Goal: Ask a question

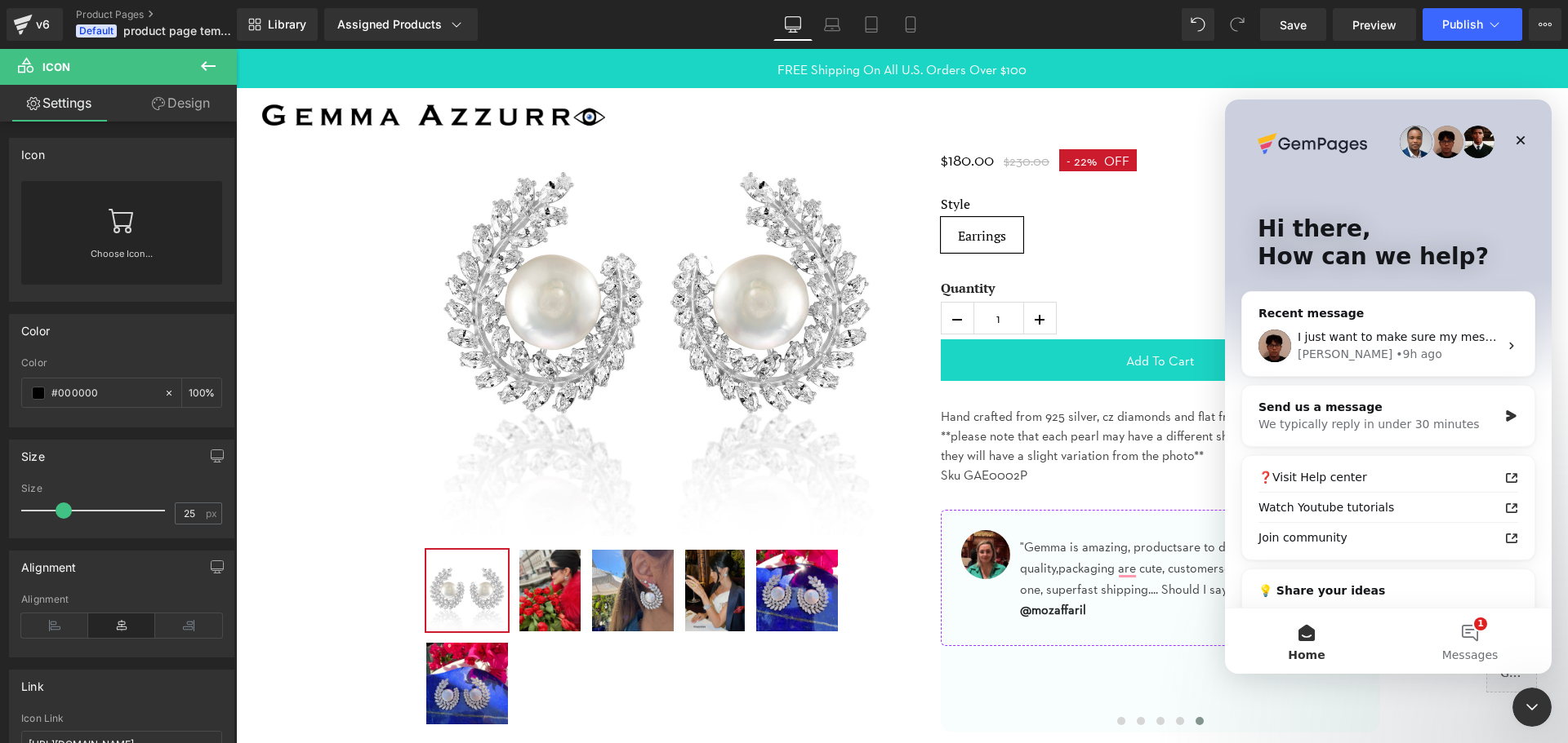
scroll to position [245, 0]
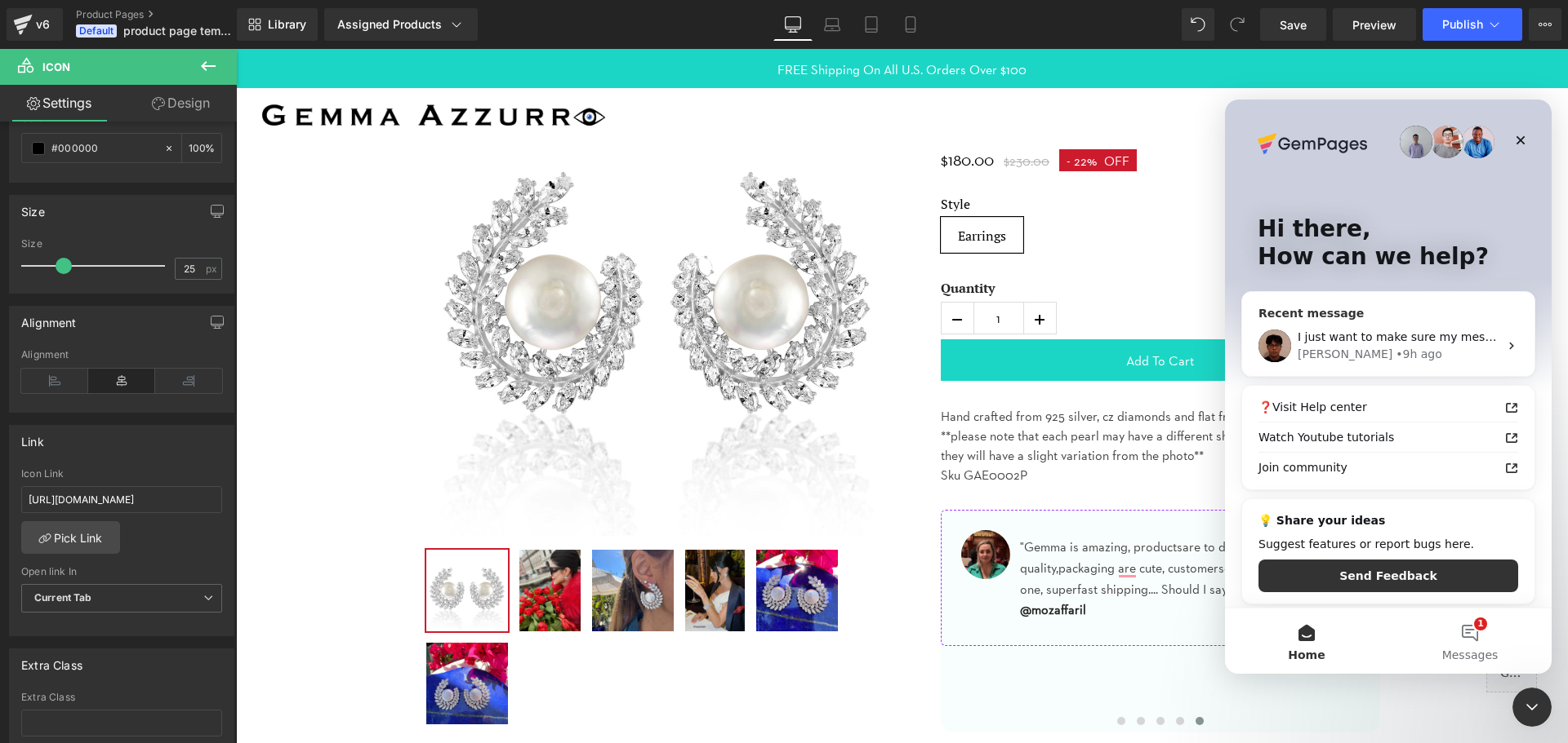
click at [1396, 359] on div "[PERSON_NAME] • 9h ago" at bounding box center [1397, 354] width 201 height 17
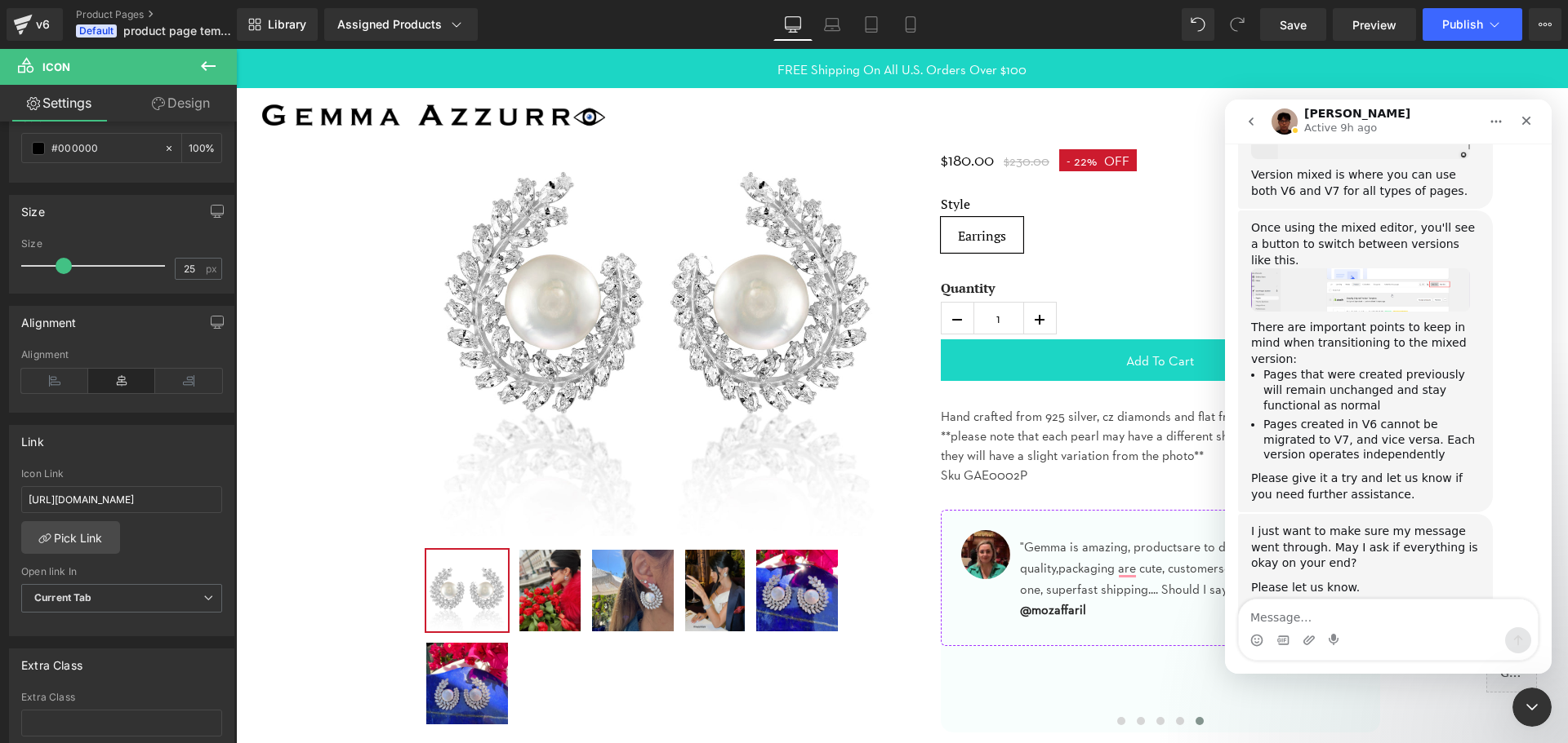
scroll to position [817, 0]
click at [1314, 625] on textarea "Message…" at bounding box center [1388, 614] width 299 height 28
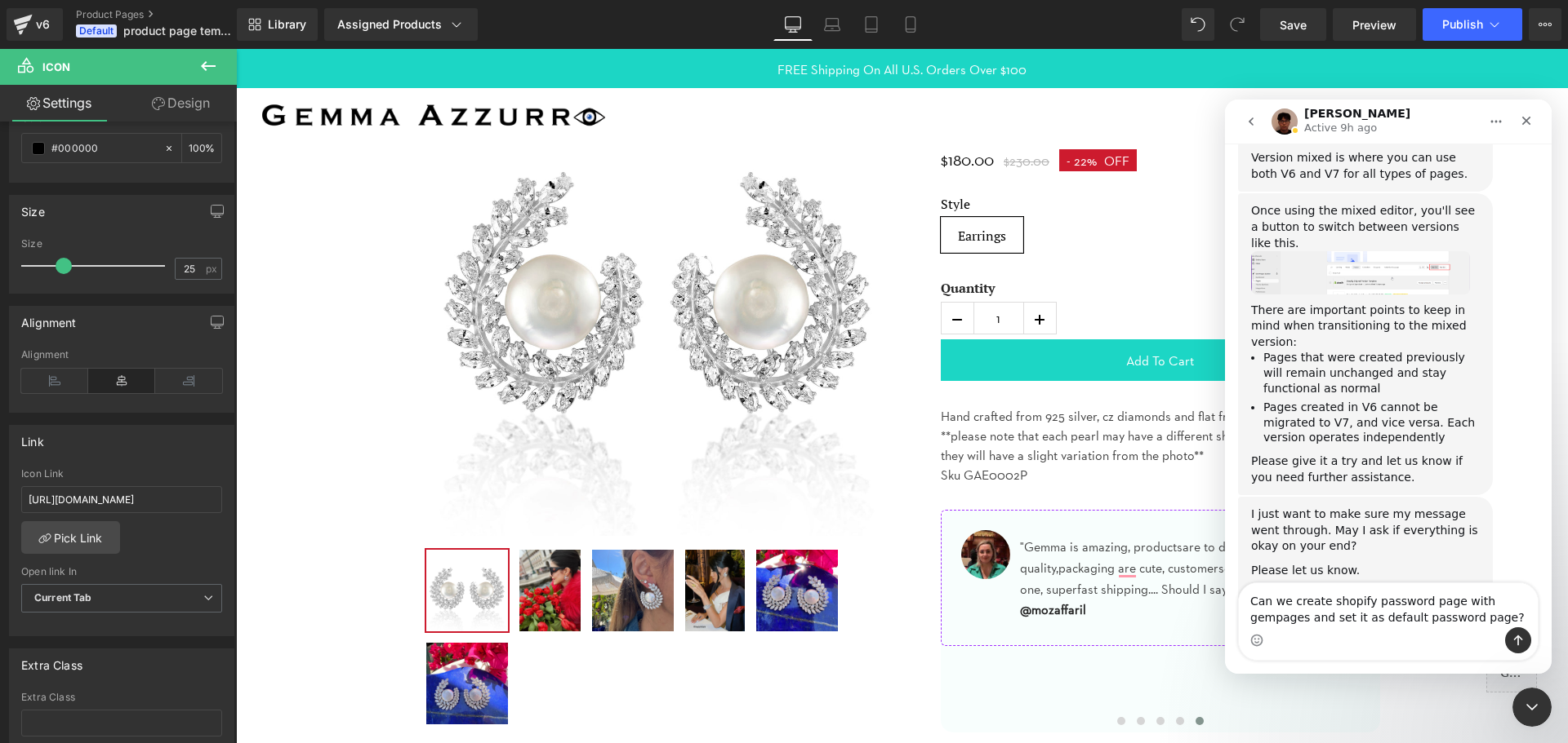
type textarea "Can we create shopify password page with gempages and set it as default passwor…"
click at [1511, 635] on button "Send a message…" at bounding box center [1518, 640] width 26 height 26
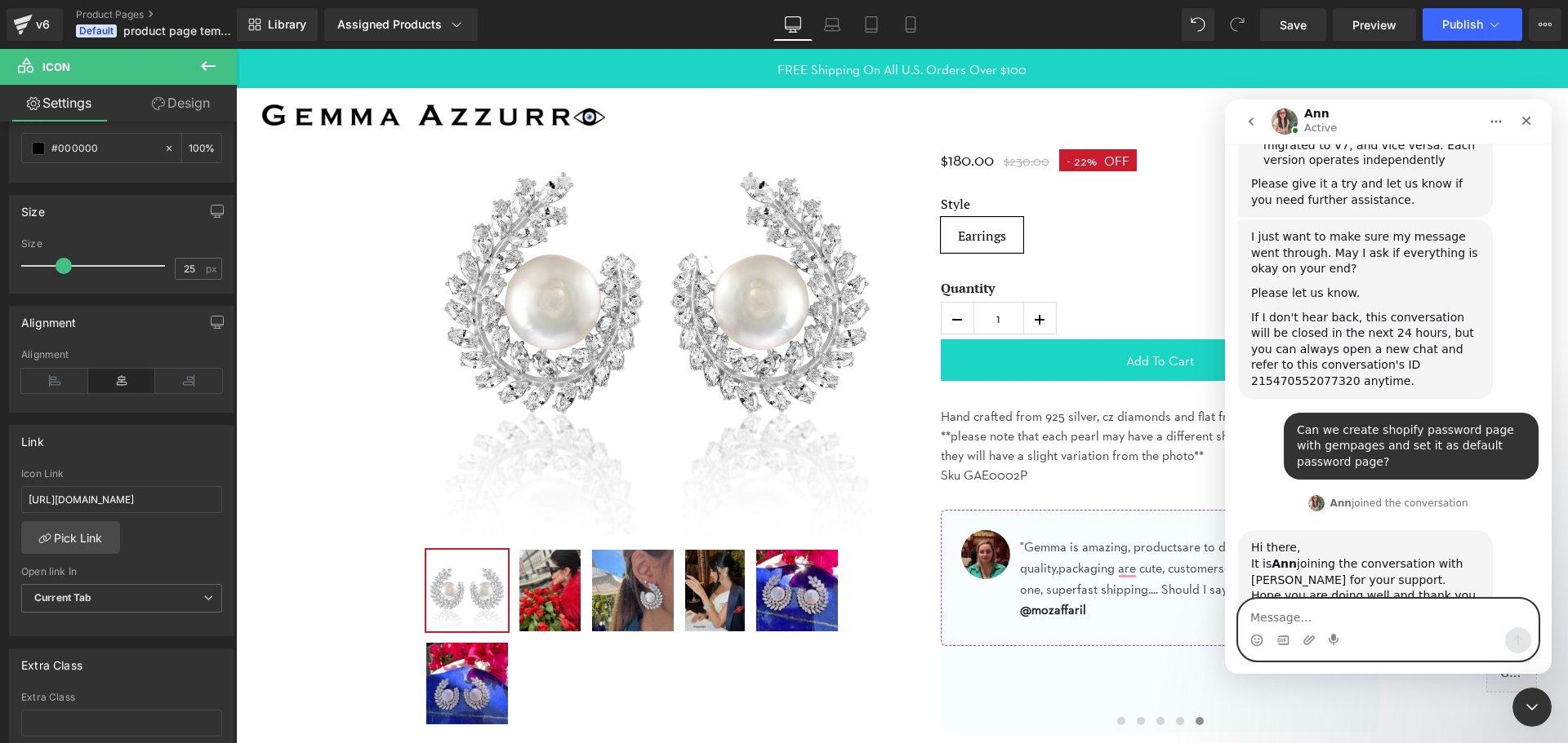
scroll to position [1117, 0]
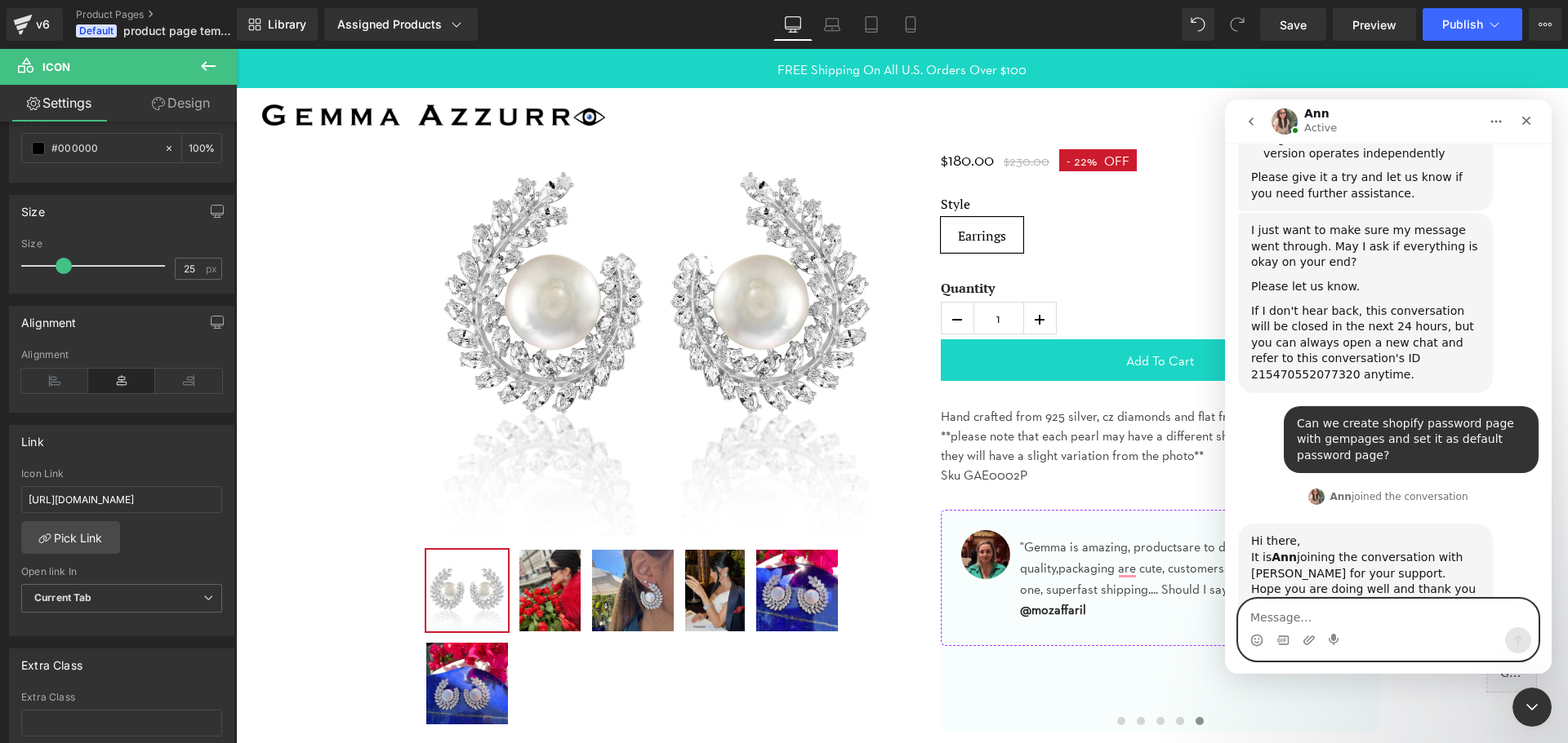
click at [1325, 617] on textarea "Message…" at bounding box center [1388, 614] width 299 height 28
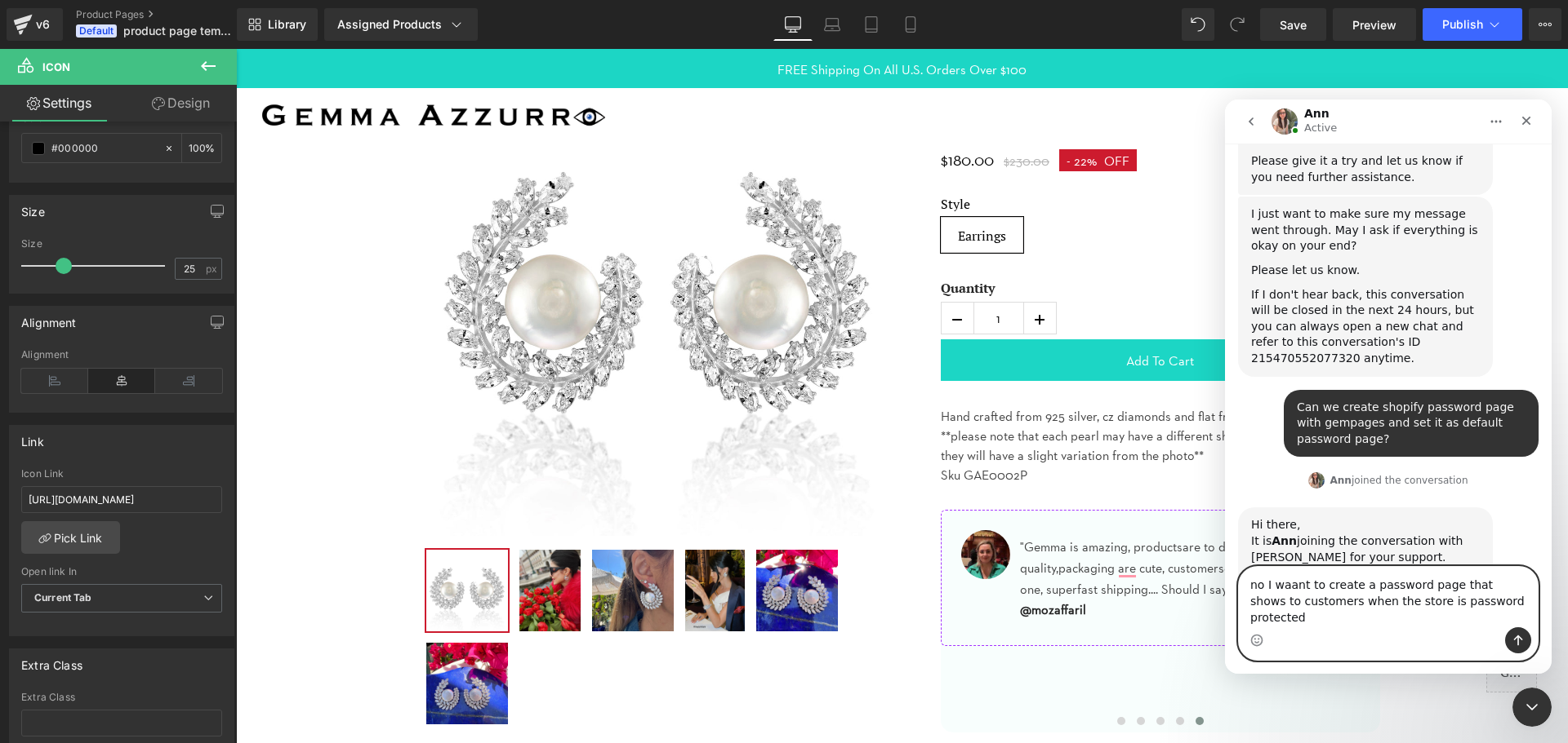
click at [1285, 607] on textarea "no I waant to create a password page that shows to customers when the store is …" at bounding box center [1388, 597] width 299 height 60
type textarea "no I want to create a password page that shows to customers when the store is p…"
click at [1516, 644] on icon "Send a message…" at bounding box center [1518, 640] width 13 height 13
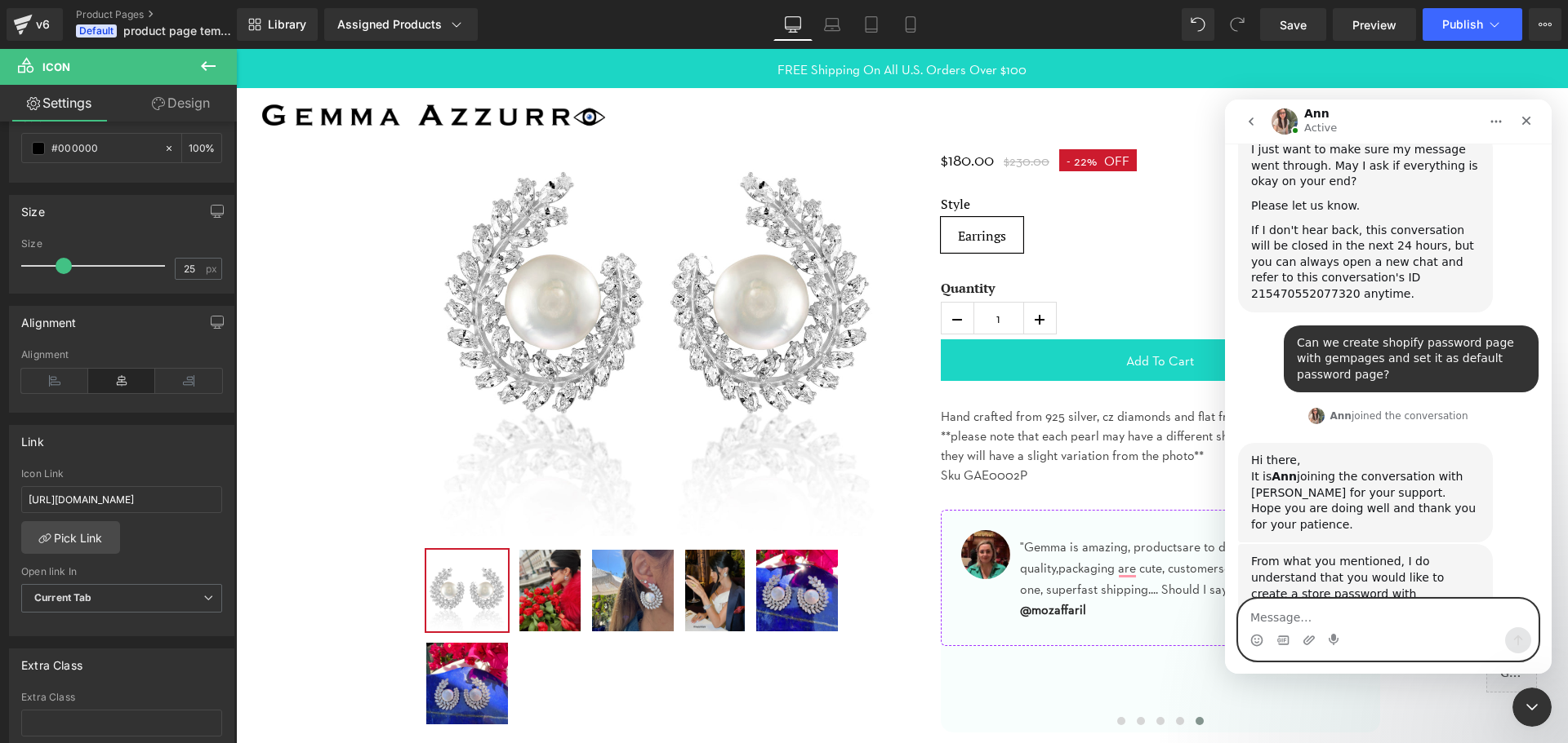
click at [1386, 619] on textarea "Message…" at bounding box center [1388, 614] width 299 height 28
paste textarea "[URL][DOMAIN_NAME]"
type textarea "[URL][DOMAIN_NAME]"
click at [1524, 645] on icon "Send a message…" at bounding box center [1518, 640] width 13 height 13
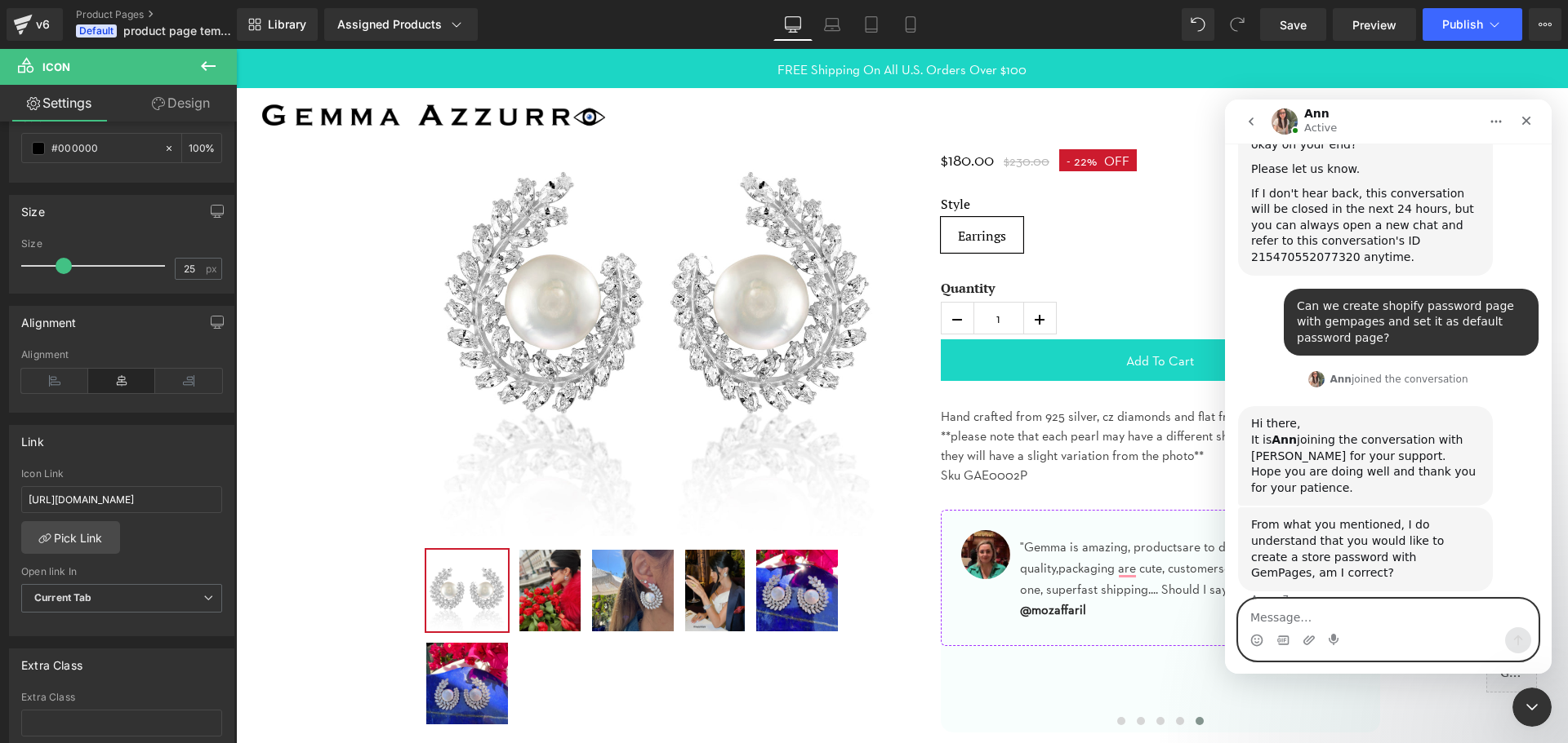
click at [1383, 619] on textarea "Message…" at bounding box center [1388, 614] width 299 height 28
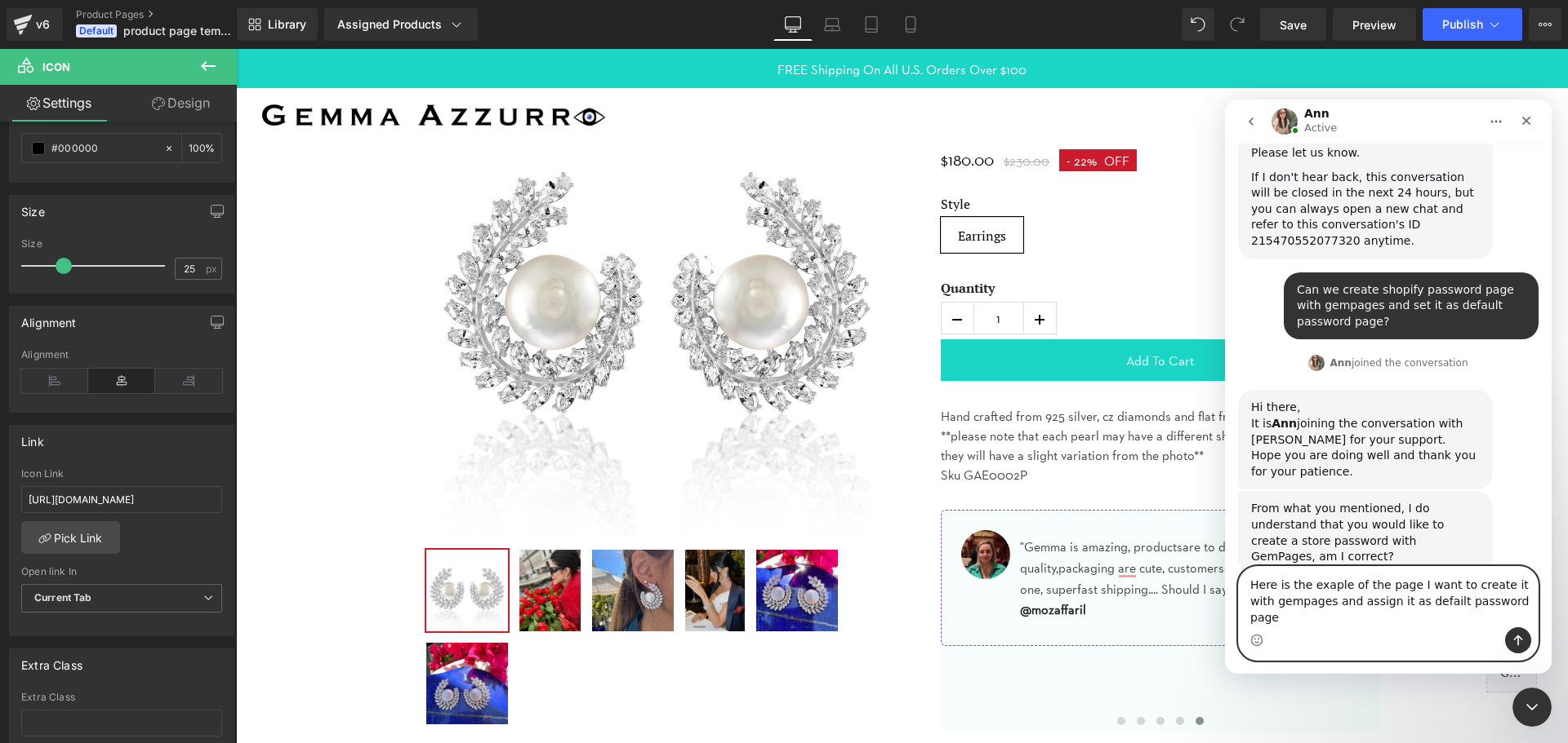
click at [1409, 617] on textarea "Here is the exaple of the page I want to create it with gempages and assign it …" at bounding box center [1388, 597] width 299 height 60
click at [1410, 617] on textarea "Here is the exaple of the page I want to create it with gempages and assign it …" at bounding box center [1388, 597] width 299 height 60
click at [1325, 603] on textarea "Here is the exaple of the page I want to create it with gempages and assign it …" at bounding box center [1388, 597] width 299 height 60
type textarea "Here is the example of the page I want to create it with gempages and assign it…"
click at [1516, 637] on icon "Send a message…" at bounding box center [1518, 640] width 13 height 13
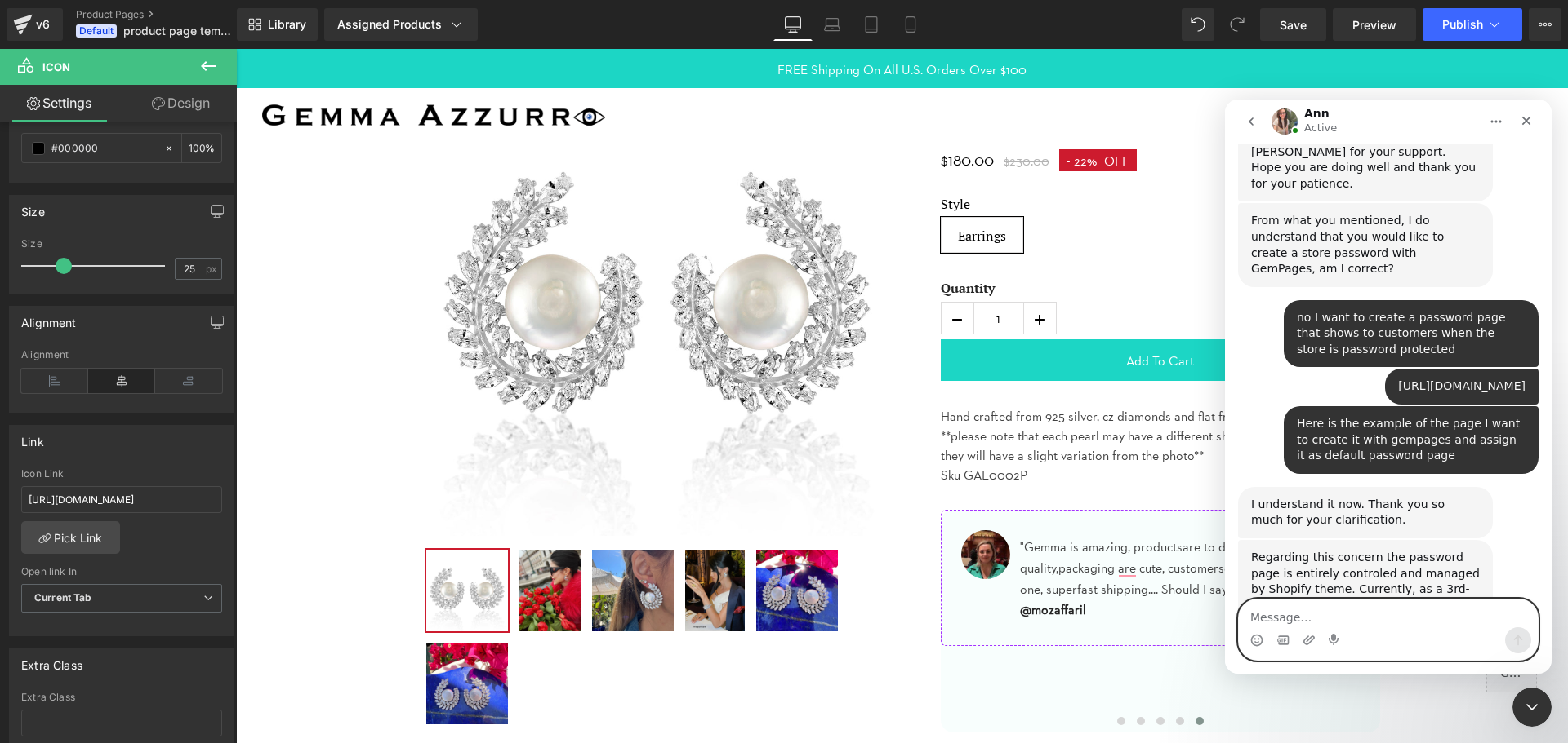
scroll to position [1539, 0]
type textarea "ok"
click at [1524, 642] on button "Send a message…" at bounding box center [1518, 640] width 26 height 26
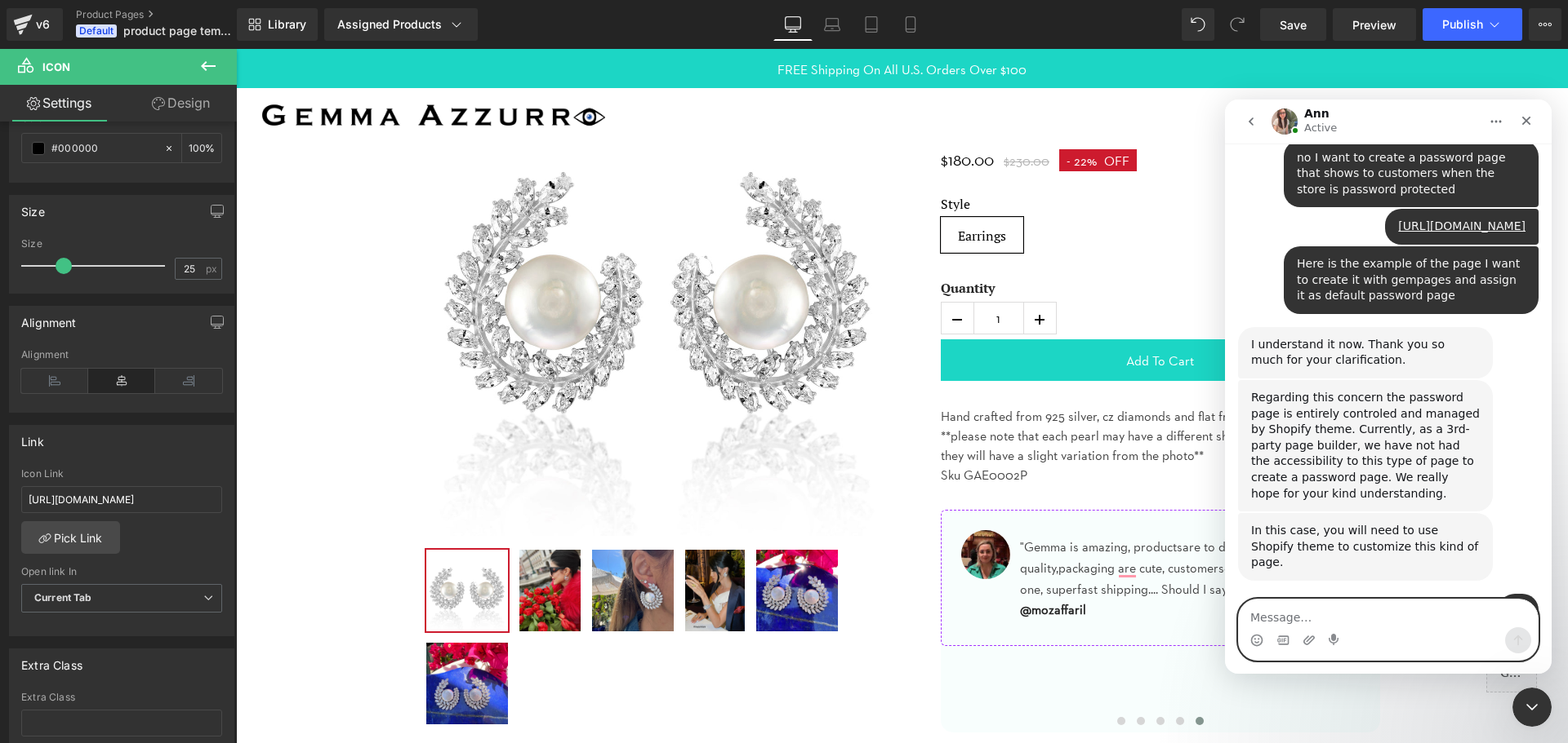
scroll to position [1690, 0]
